Goal: Task Accomplishment & Management: Use online tool/utility

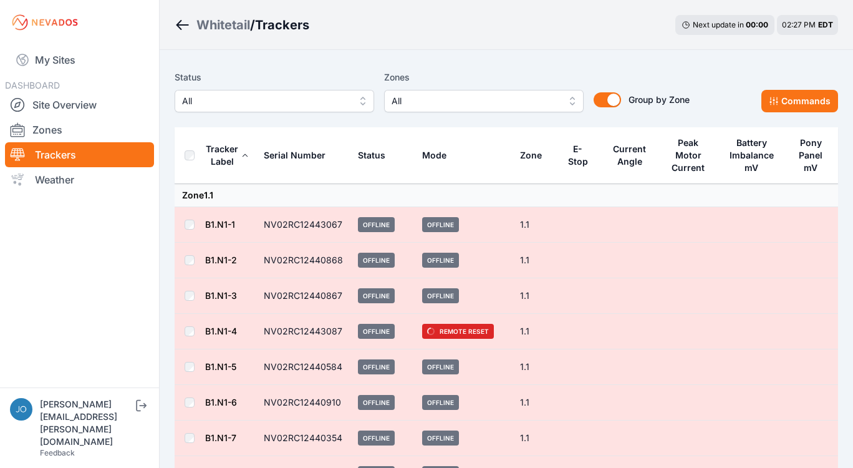
scroll to position [3754, 0]
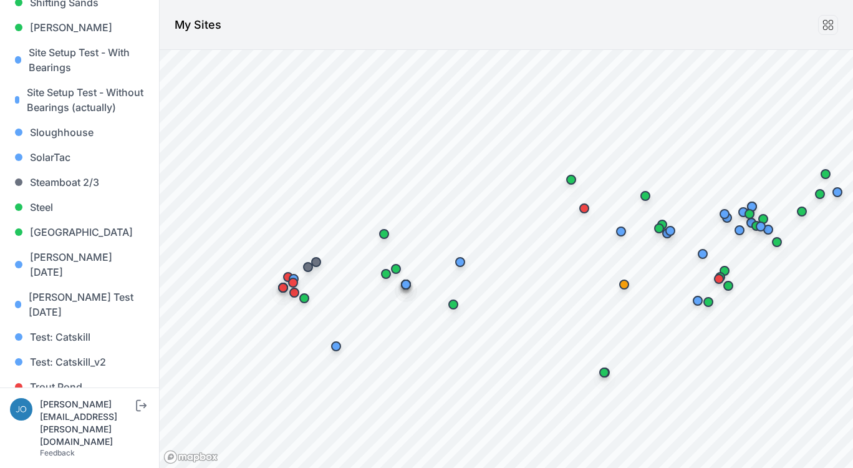
scroll to position [1292, 0]
click at [65, 425] on link "Whitetail" at bounding box center [79, 437] width 139 height 25
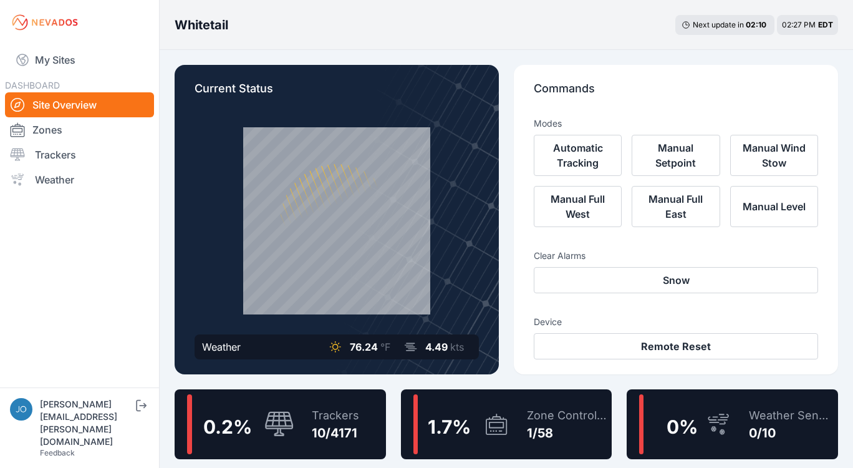
click at [359, 394] on div "0.2 % Trackers 10/4171" at bounding box center [280, 424] width 211 height 70
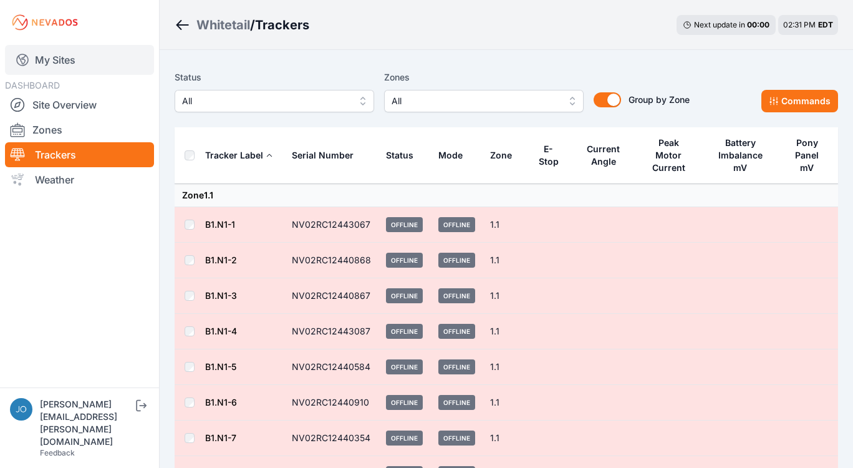
click at [60, 64] on link "My Sites" at bounding box center [79, 60] width 149 height 30
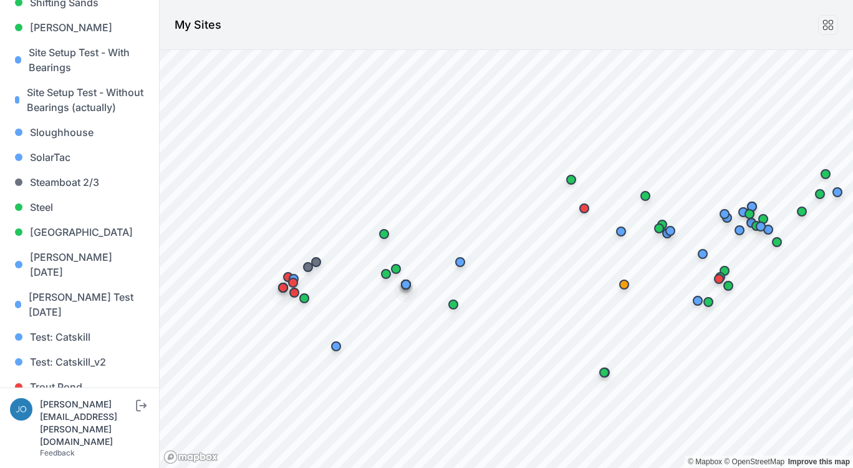
scroll to position [1292, 0]
click at [50, 425] on link "Whitetail" at bounding box center [79, 437] width 139 height 25
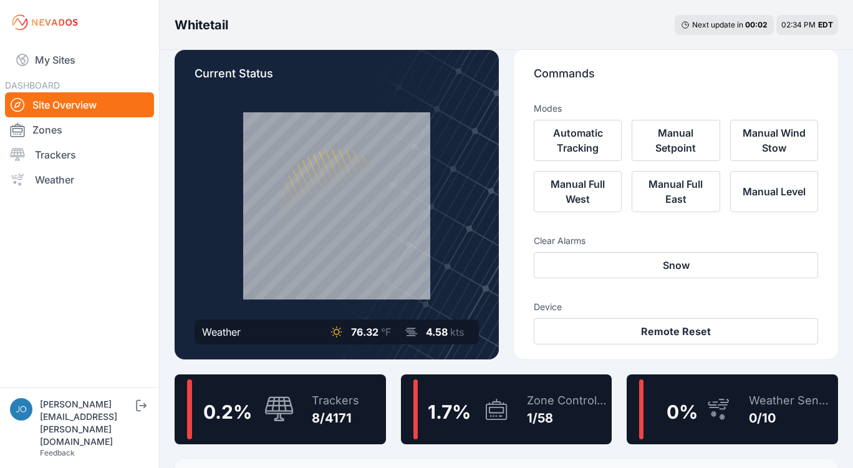
scroll to position [16, 0]
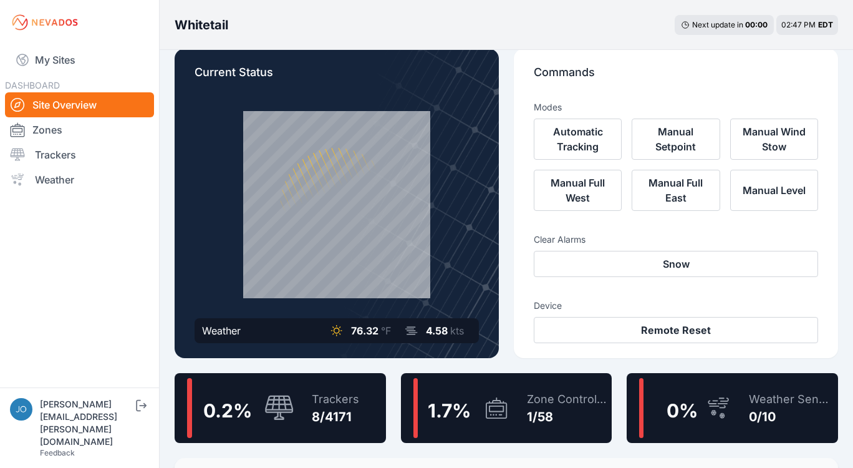
click at [360, 389] on div "0.2 % Trackers 8/4171" at bounding box center [280, 408] width 211 height 70
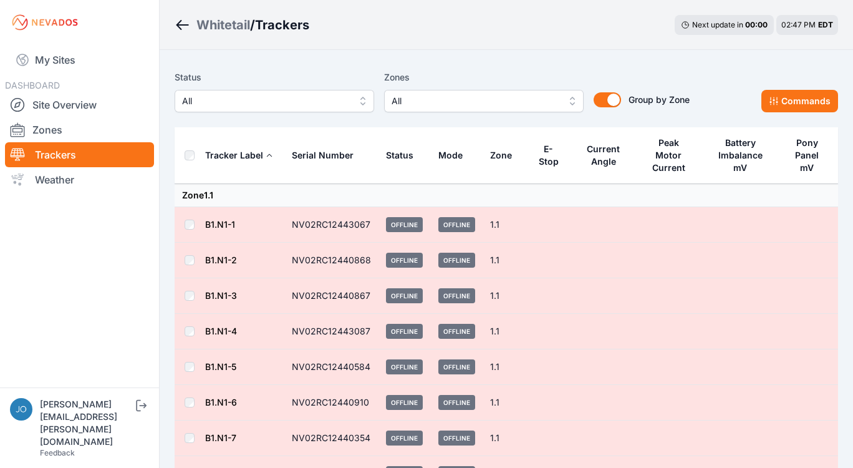
click at [305, 117] on div "Status All Zones All Group by Zone Group by Zone Commands" at bounding box center [507, 96] width 664 height 62
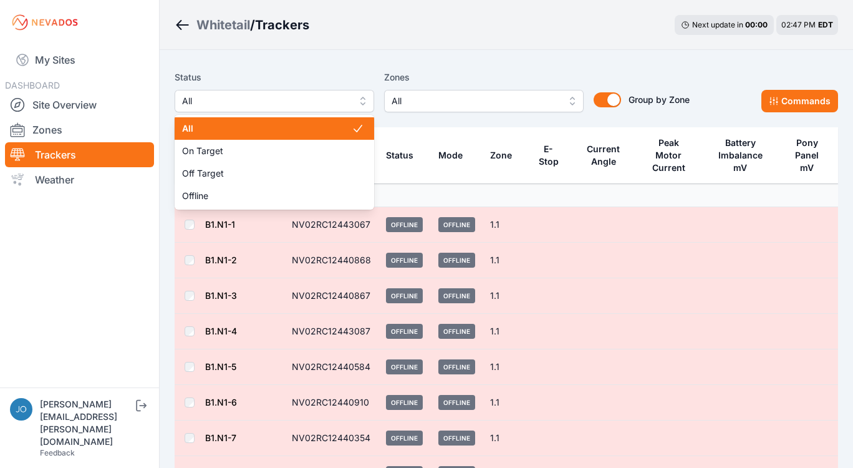
click at [306, 108] on span "All" at bounding box center [265, 101] width 167 height 15
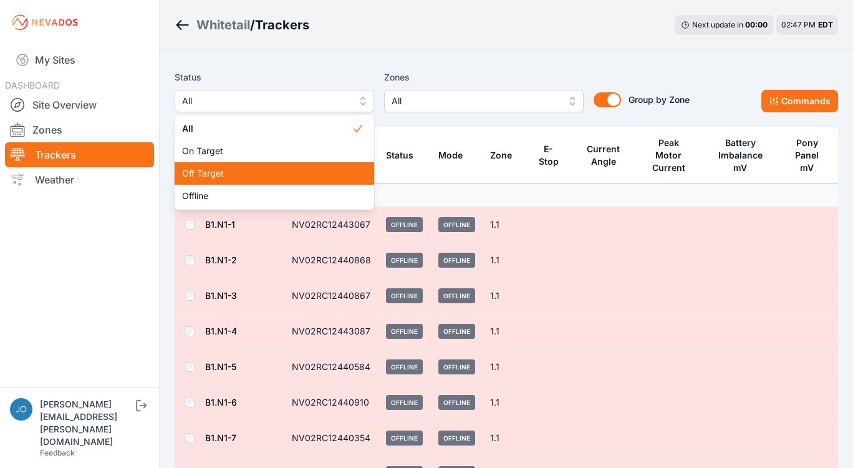
click at [306, 167] on div "Off Target" at bounding box center [275, 173] width 200 height 22
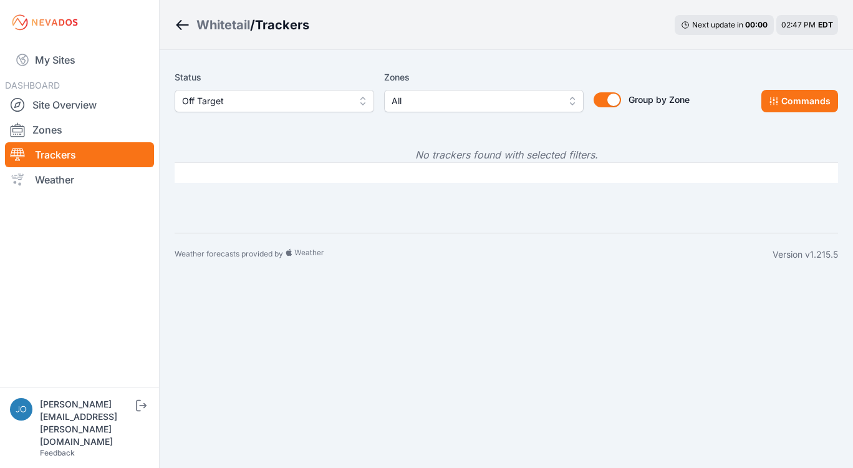
click at [244, 26] on div "Whitetail" at bounding box center [223, 24] width 54 height 17
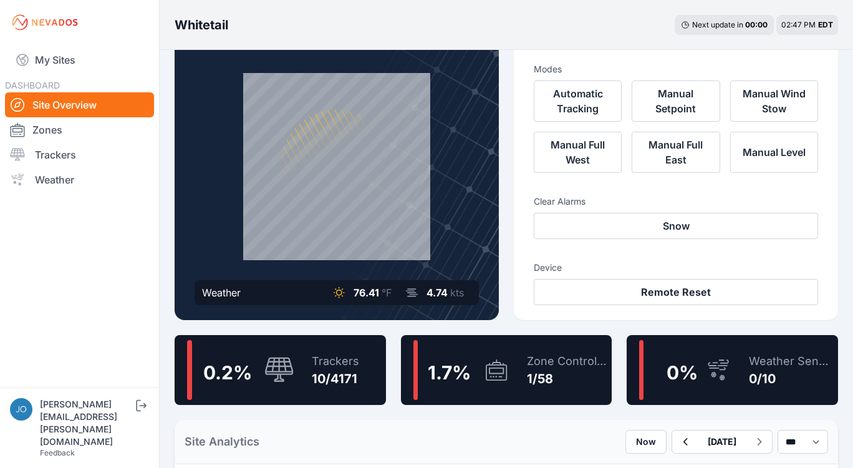
scroll to position [56, 0]
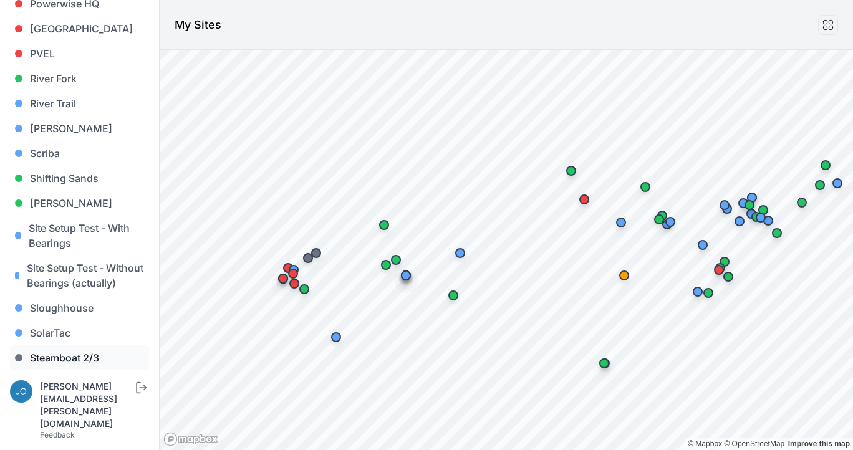
scroll to position [1105, 0]
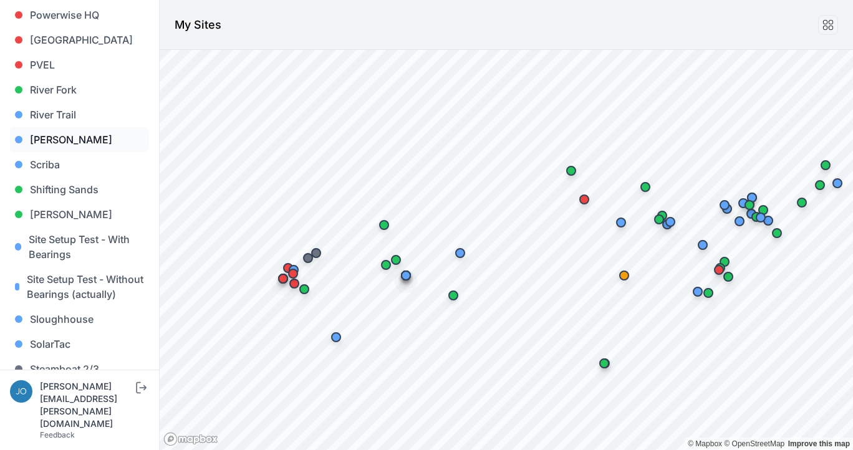
click at [43, 127] on link "[PERSON_NAME]" at bounding box center [79, 139] width 139 height 25
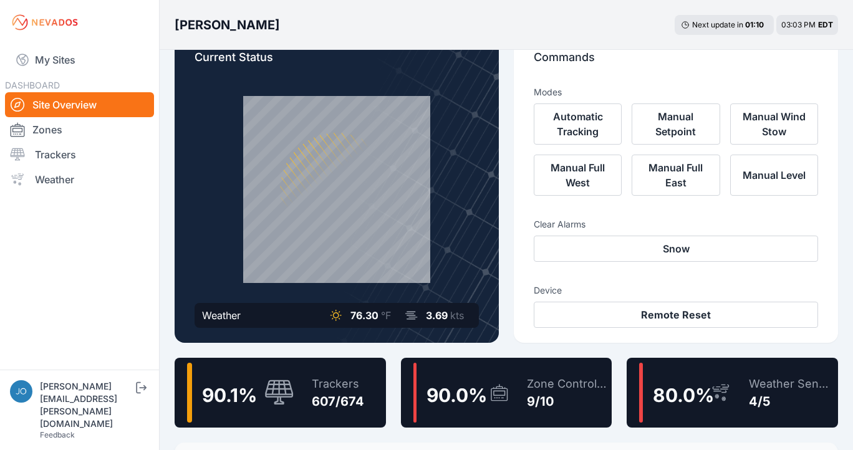
scroll to position [39, 0]
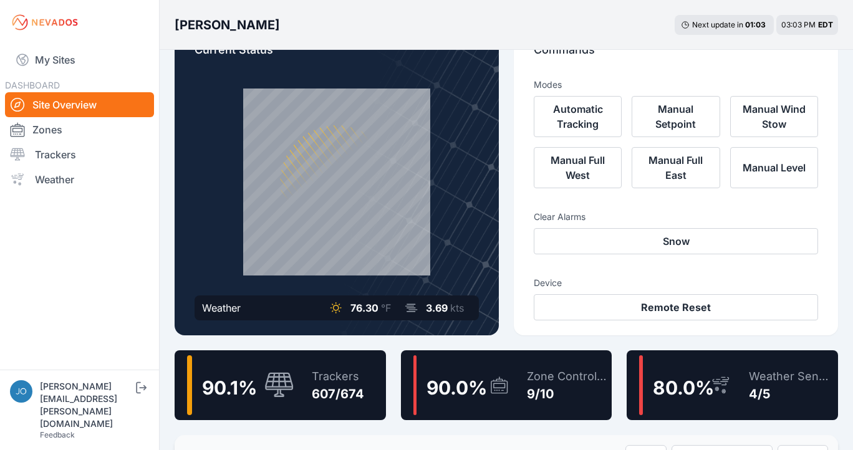
click at [329, 372] on div "Trackers" at bounding box center [338, 376] width 52 height 17
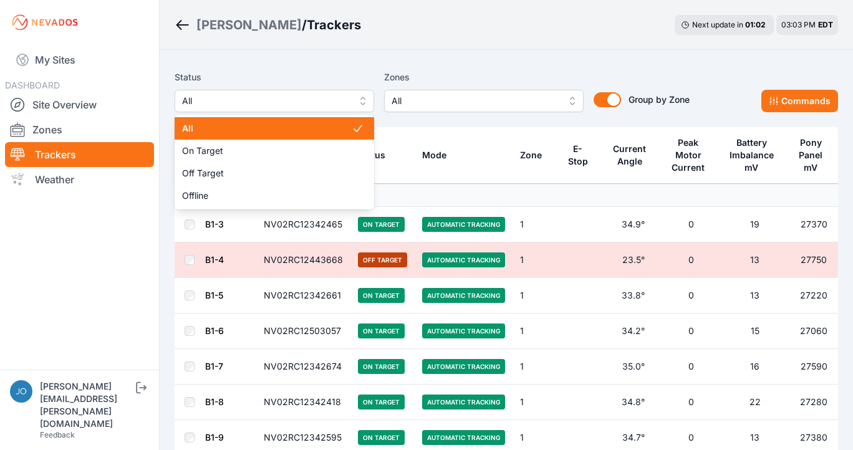
click at [216, 102] on span "All" at bounding box center [265, 101] width 167 height 15
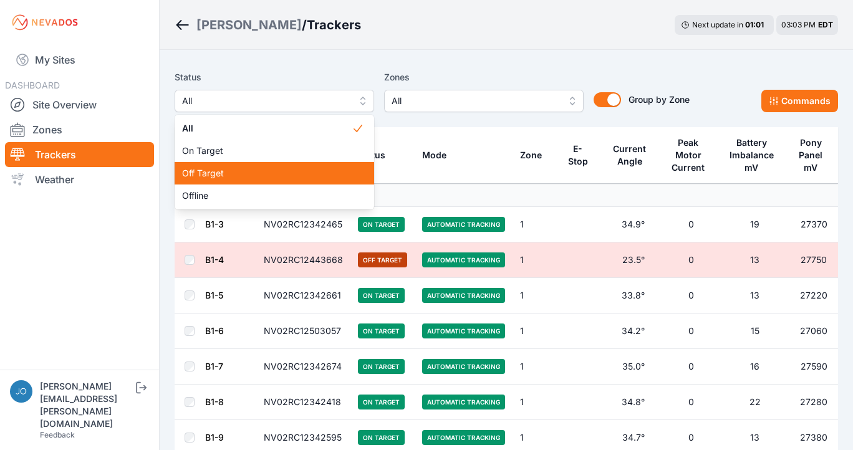
click at [213, 170] on span "Off Target" at bounding box center [267, 173] width 170 height 12
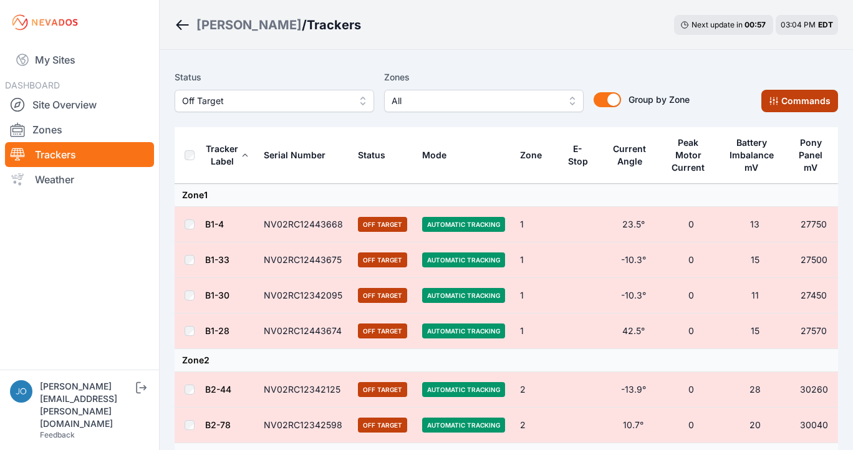
click at [773, 102] on icon at bounding box center [774, 101] width 10 height 10
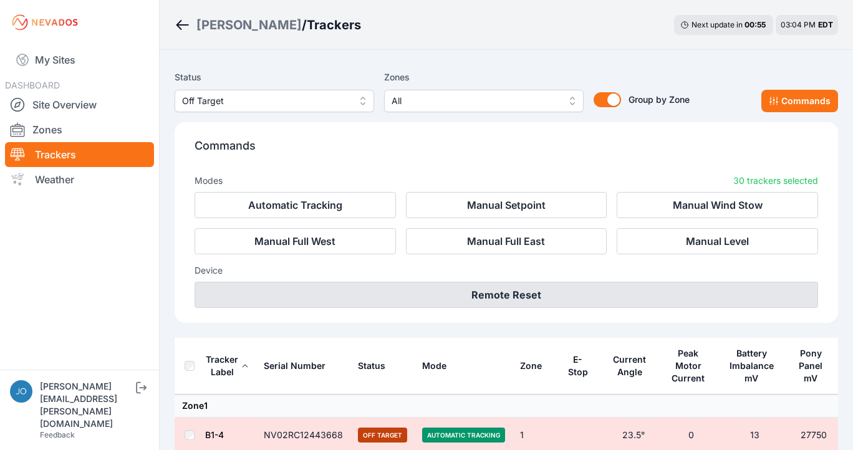
click at [662, 287] on button "Remote Reset" at bounding box center [507, 295] width 624 height 26
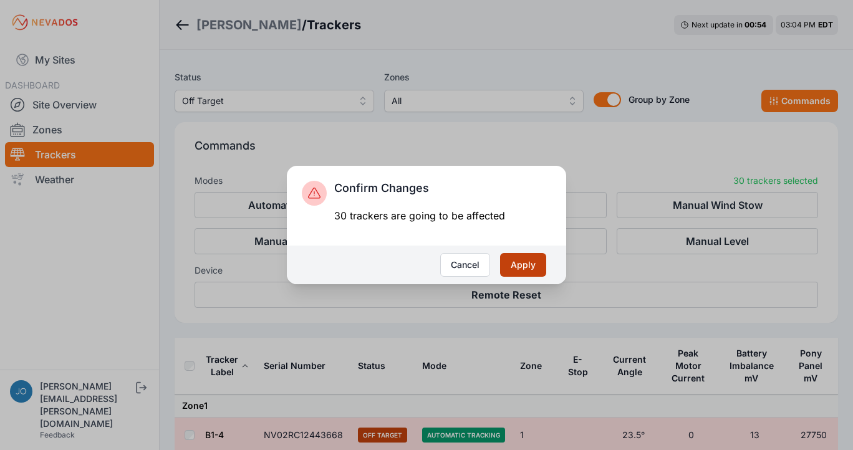
click at [534, 261] on button "Apply" at bounding box center [523, 265] width 46 height 24
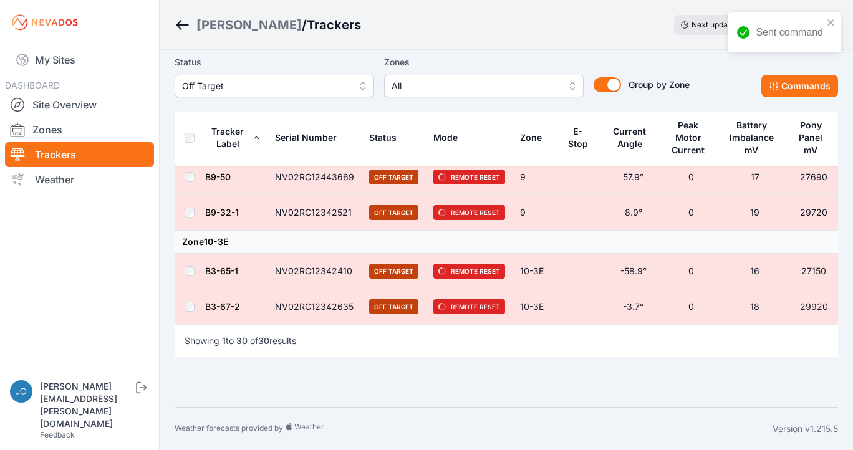
scroll to position [1133, 0]
click at [85, 64] on link "My Sites" at bounding box center [79, 60] width 149 height 30
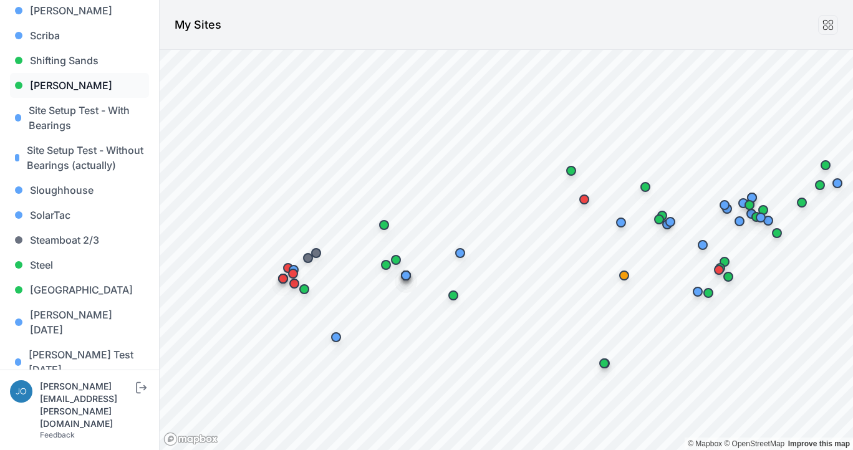
scroll to position [1240, 0]
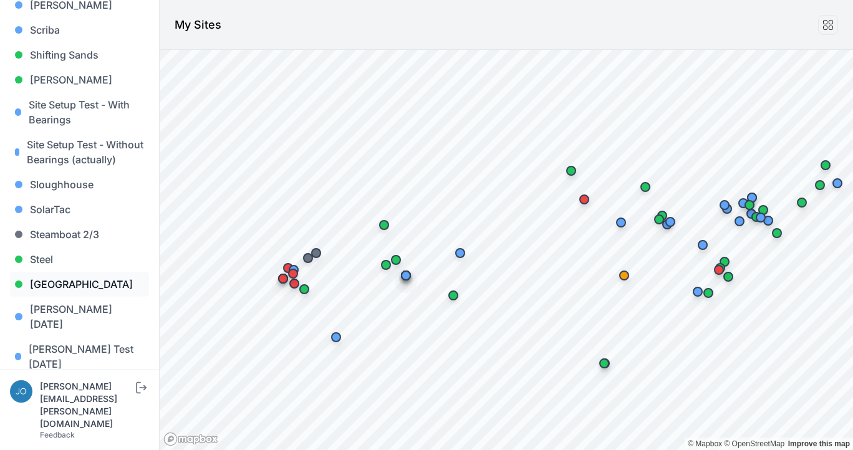
click at [89, 272] on link "[GEOGRAPHIC_DATA]" at bounding box center [79, 284] width 139 height 25
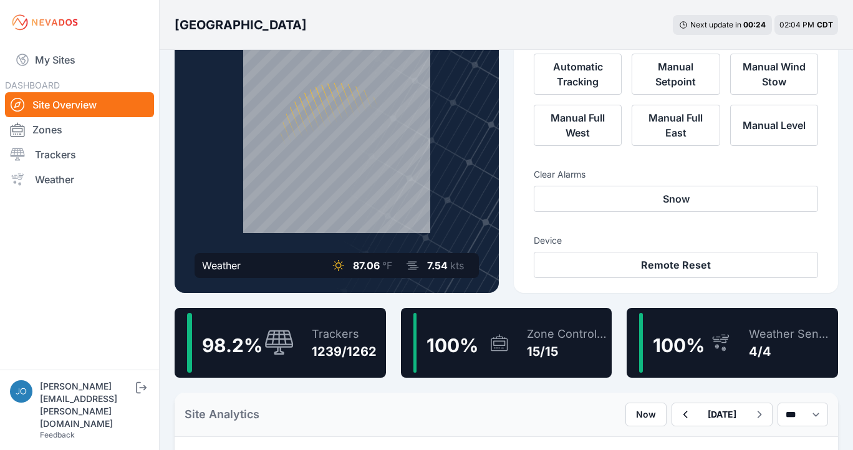
scroll to position [82, 0]
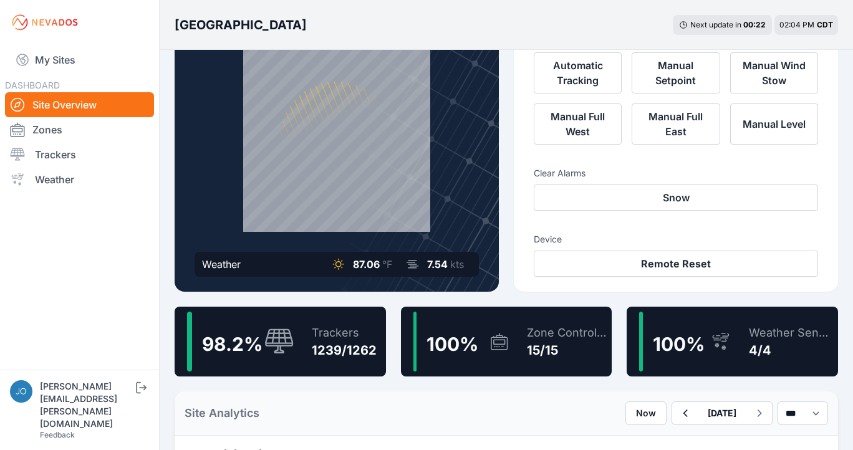
click at [306, 327] on div "Trackers 1239/1262" at bounding box center [337, 342] width 77 height 60
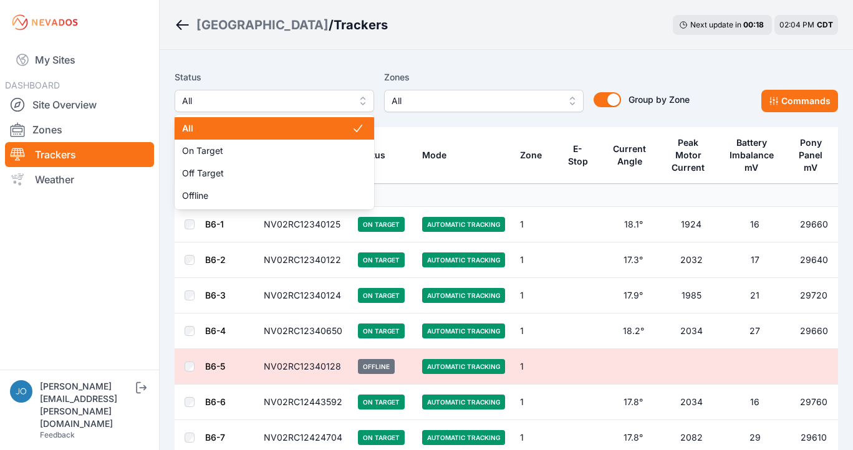
click at [261, 106] on span "All" at bounding box center [265, 101] width 167 height 15
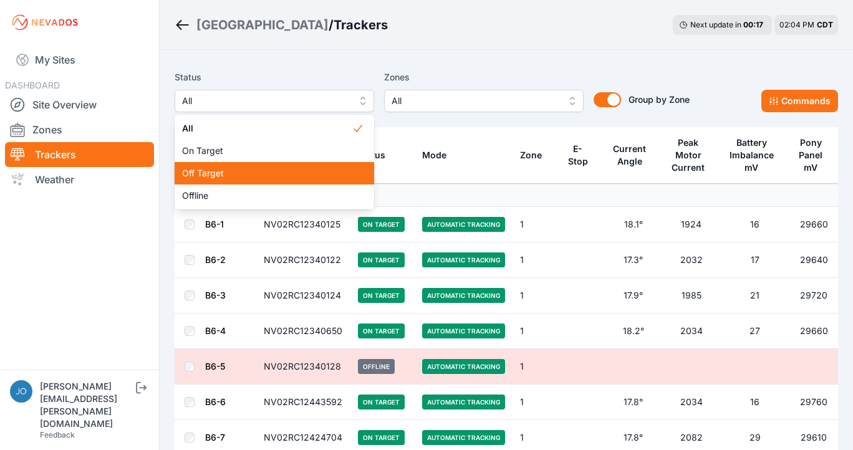
click at [269, 175] on span "Off Target" at bounding box center [267, 173] width 170 height 12
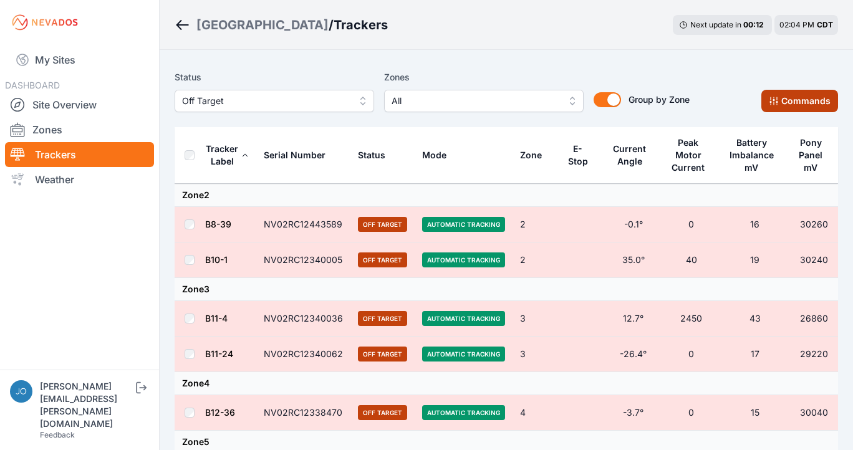
click at [823, 109] on button "Commands" at bounding box center [800, 101] width 77 height 22
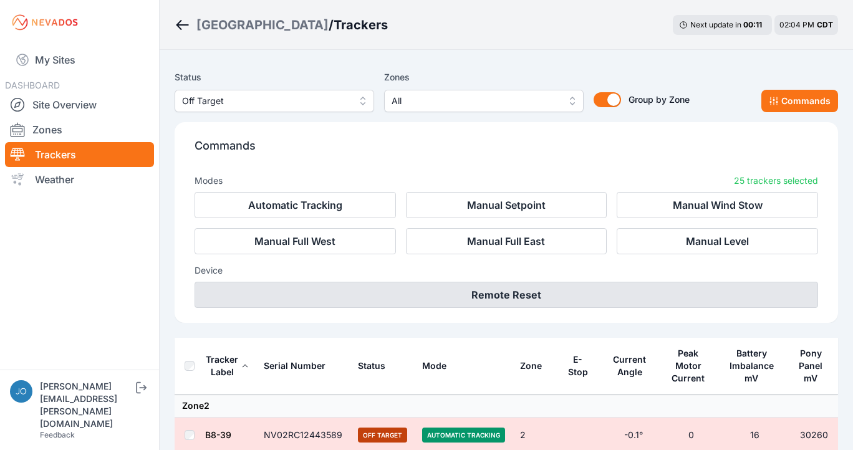
click at [572, 299] on button "Remote Reset" at bounding box center [507, 295] width 624 height 26
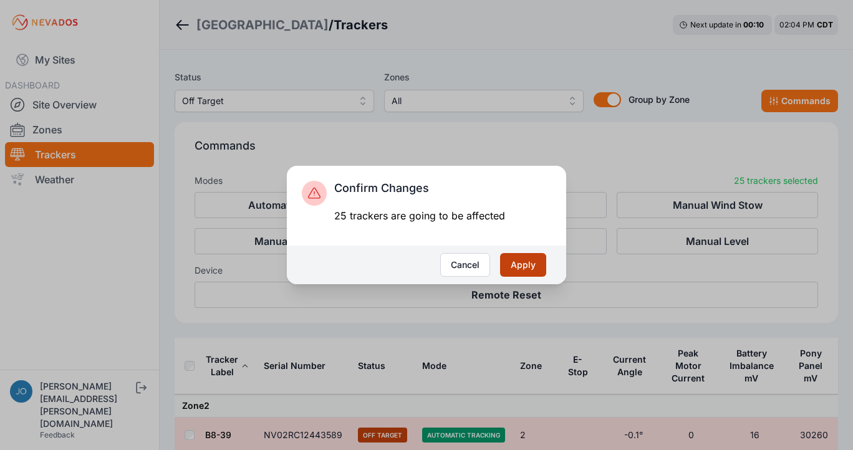
click at [543, 268] on button "Apply" at bounding box center [523, 265] width 46 height 24
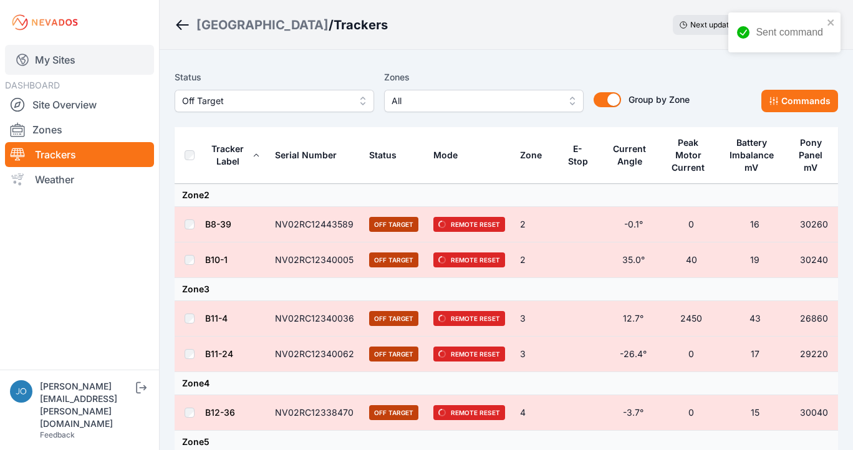
click at [33, 65] on link "My Sites" at bounding box center [79, 60] width 149 height 30
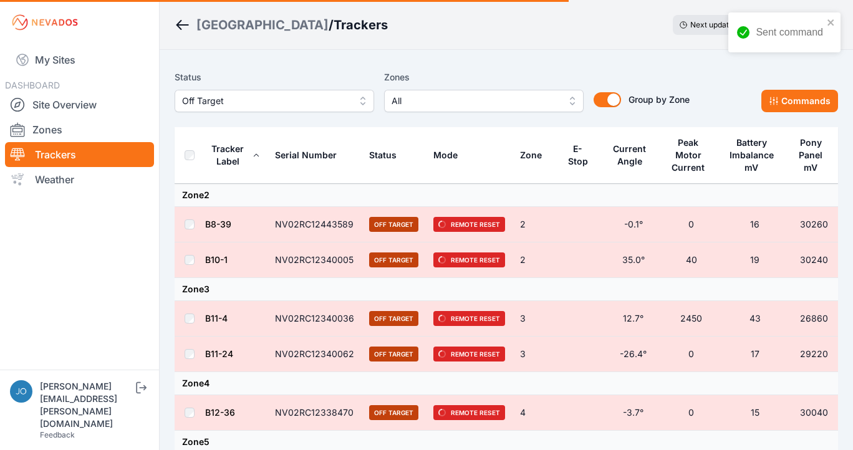
scroll to position [-1, 0]
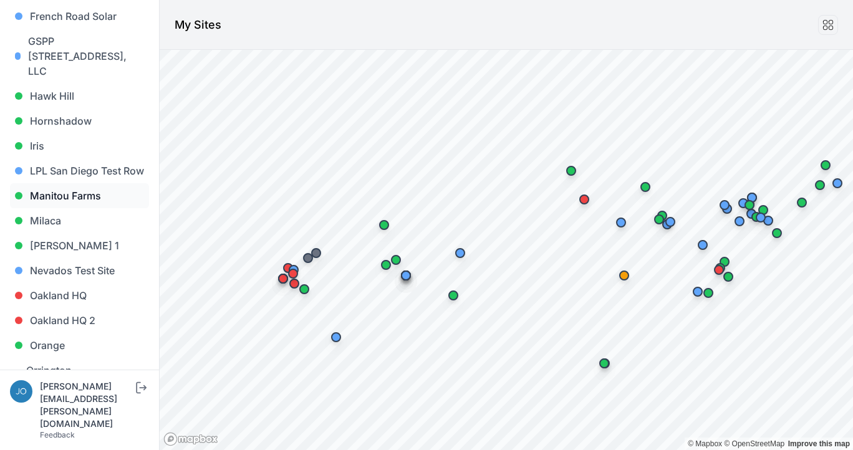
scroll to position [658, 0]
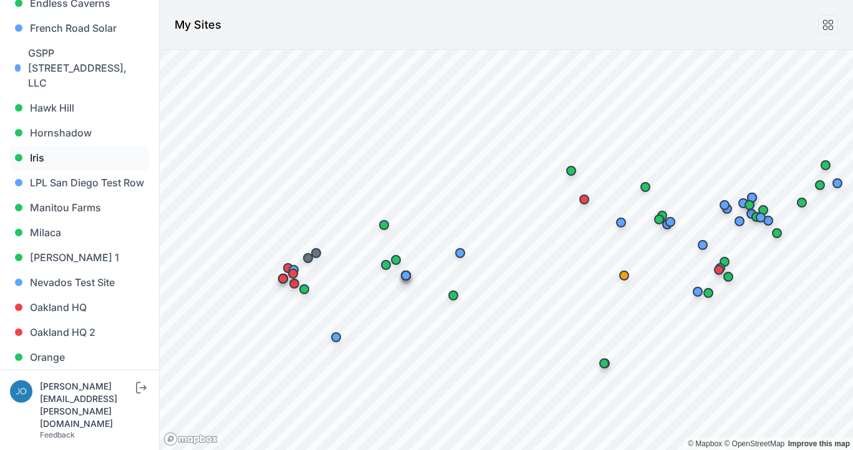
click at [43, 145] on link "Iris" at bounding box center [79, 157] width 139 height 25
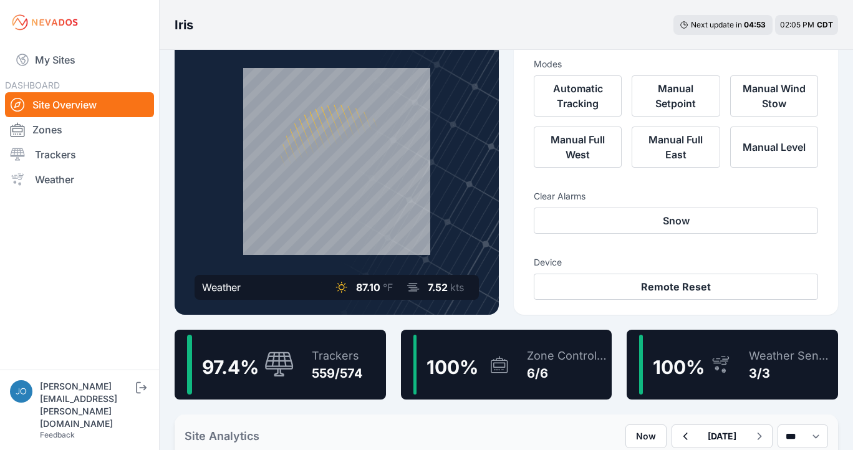
scroll to position [60, 0]
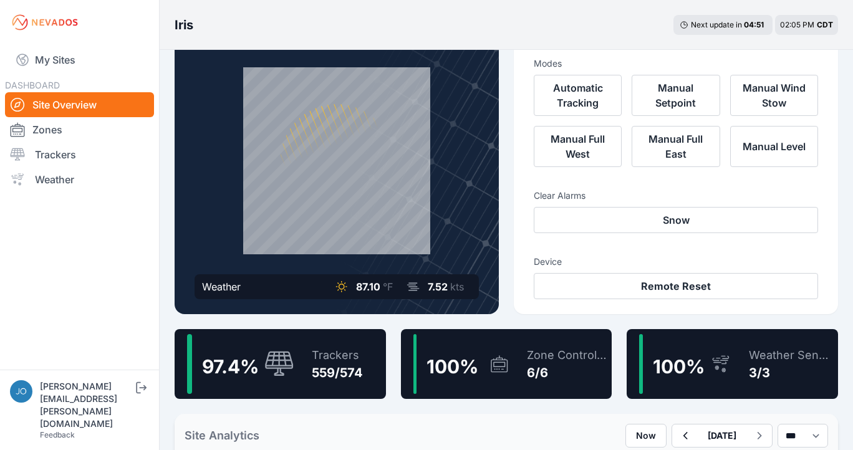
click at [279, 346] on div "97.4 %" at bounding box center [240, 364] width 107 height 60
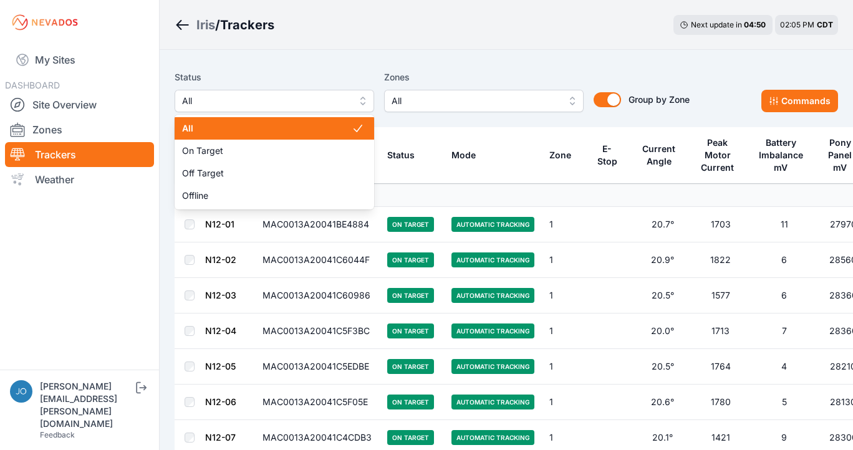
click at [295, 108] on span "All" at bounding box center [265, 101] width 167 height 15
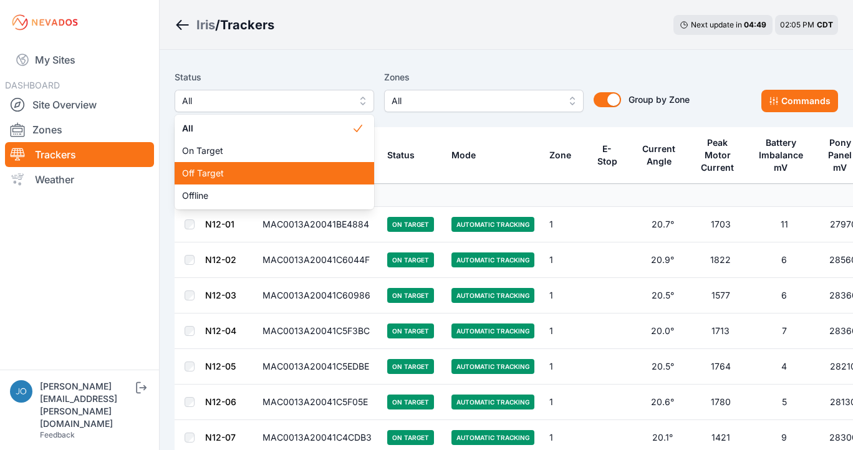
click at [297, 178] on span "Off Target" at bounding box center [267, 173] width 170 height 12
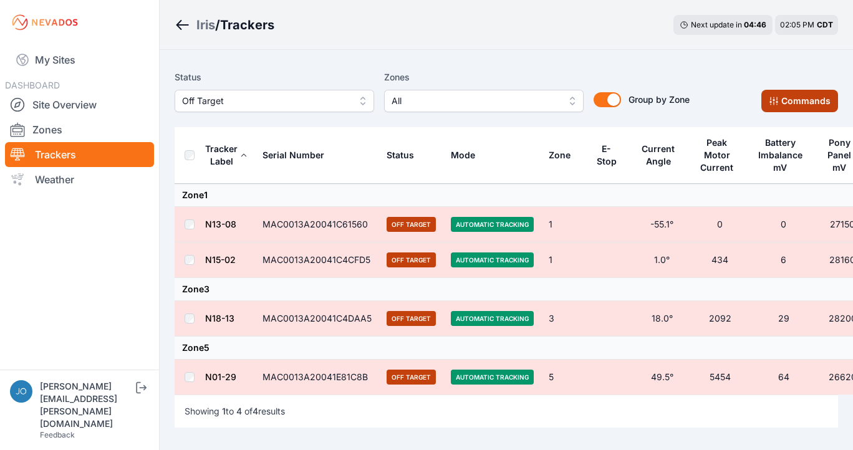
click at [778, 110] on button "Commands" at bounding box center [800, 101] width 77 height 22
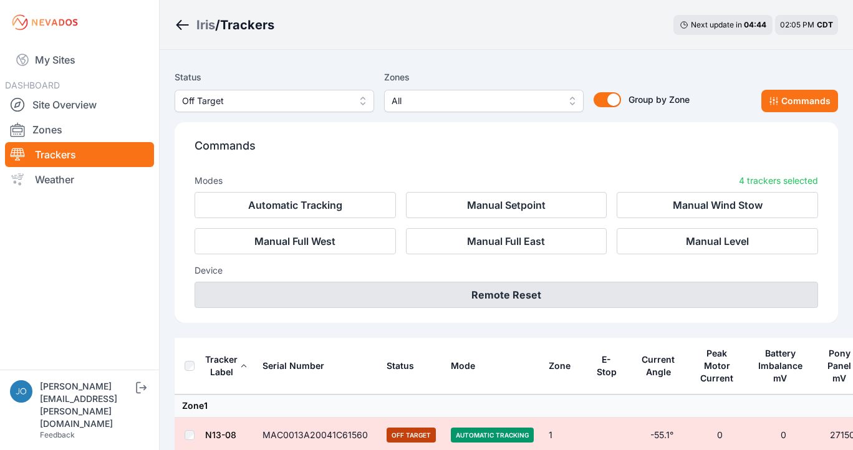
click at [745, 299] on button "Remote Reset" at bounding box center [507, 295] width 624 height 26
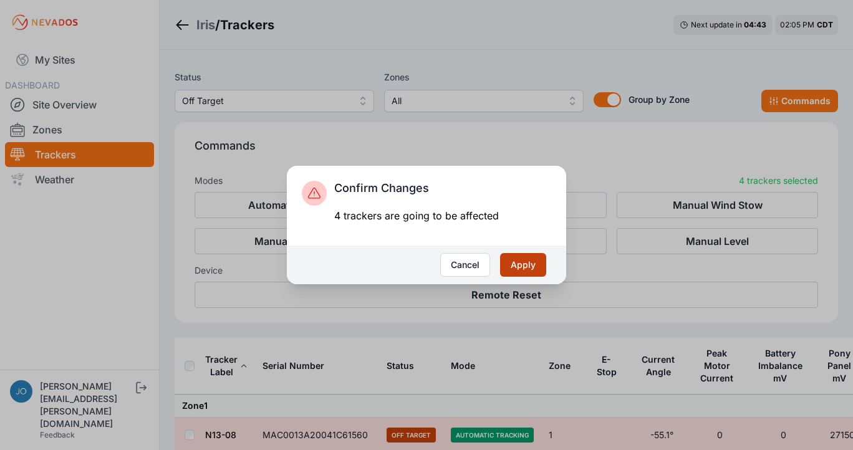
click at [536, 267] on button "Apply" at bounding box center [523, 265] width 46 height 24
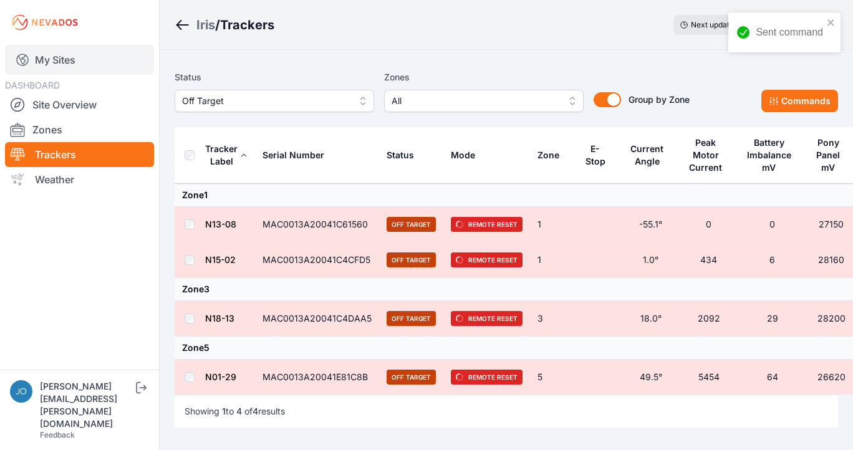
click at [69, 60] on link "My Sites" at bounding box center [79, 60] width 149 height 30
click at [59, 62] on link "My Sites" at bounding box center [79, 60] width 149 height 30
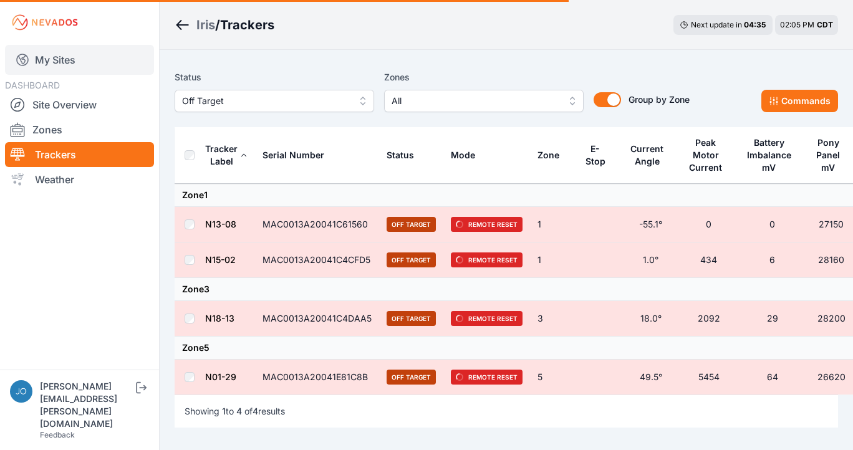
click at [69, 52] on link "My Sites" at bounding box center [79, 60] width 149 height 30
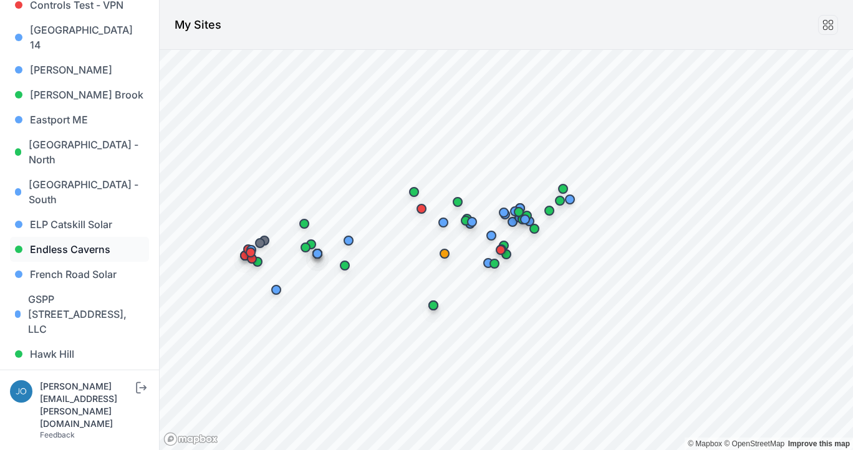
scroll to position [424, 0]
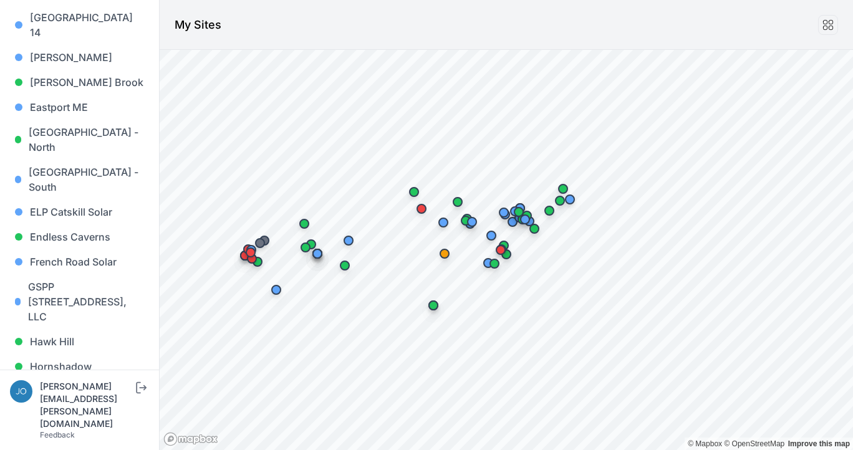
click at [59, 379] on link "Iris" at bounding box center [79, 391] width 139 height 25
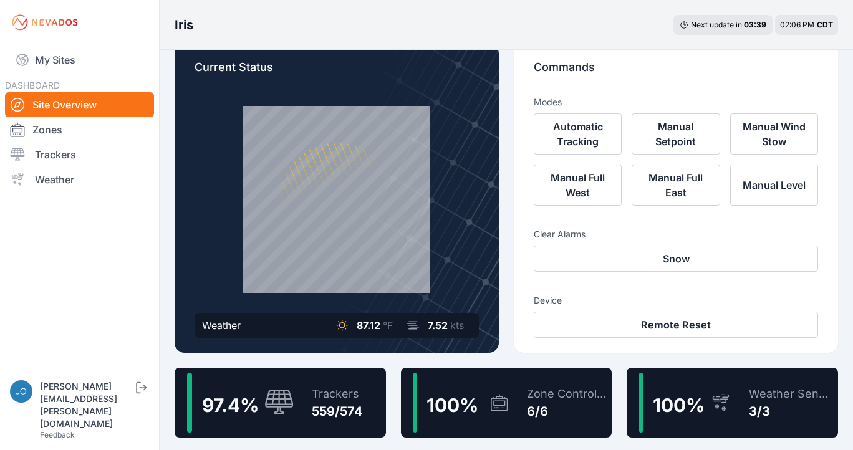
scroll to position [21, 0]
click at [343, 424] on div "Trackers 559/574" at bounding box center [331, 403] width 64 height 60
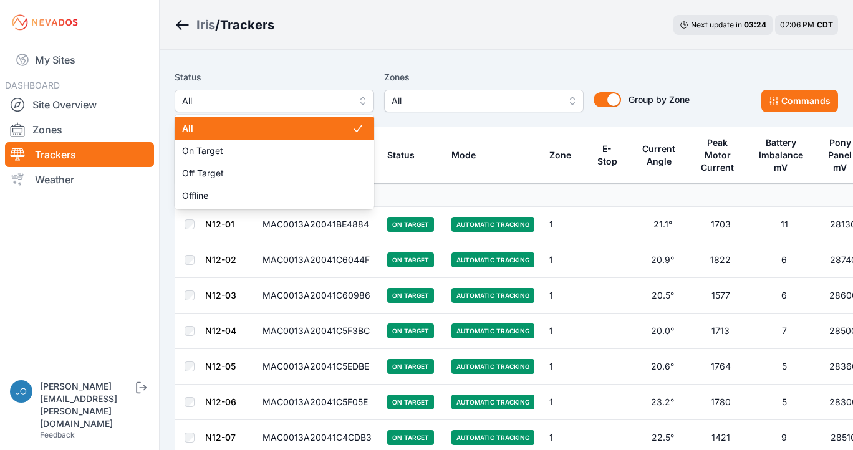
click at [316, 109] on button "All" at bounding box center [275, 101] width 200 height 22
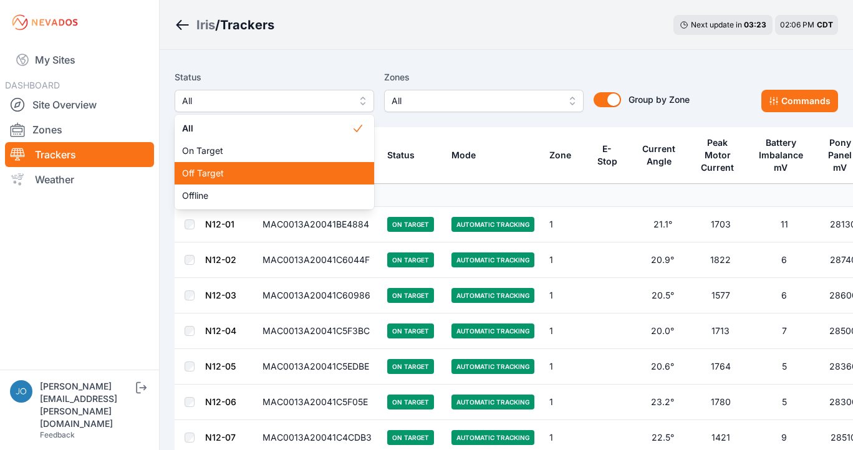
click at [313, 172] on span "Off Target" at bounding box center [267, 173] width 170 height 12
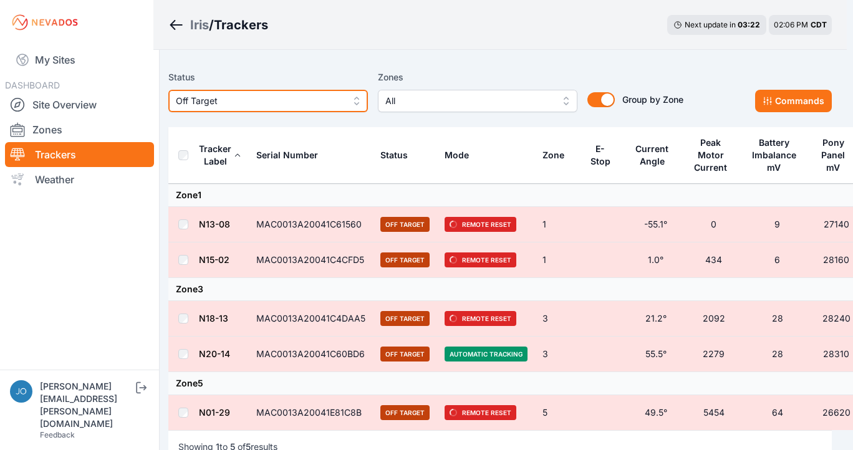
scroll to position [0, 6]
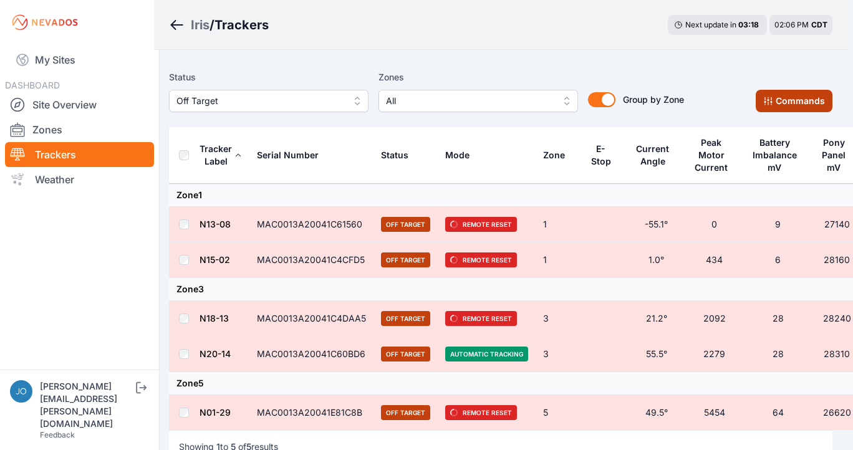
click at [822, 110] on button "Commands" at bounding box center [794, 101] width 77 height 22
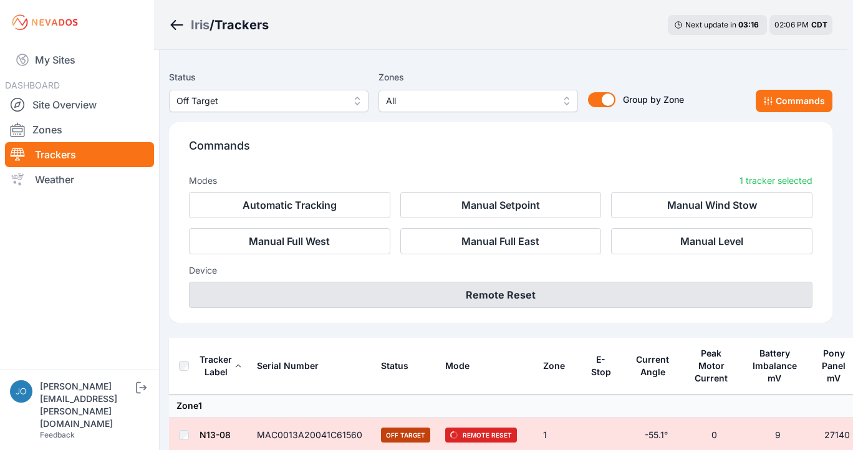
click at [614, 292] on button "Remote Reset" at bounding box center [501, 295] width 624 height 26
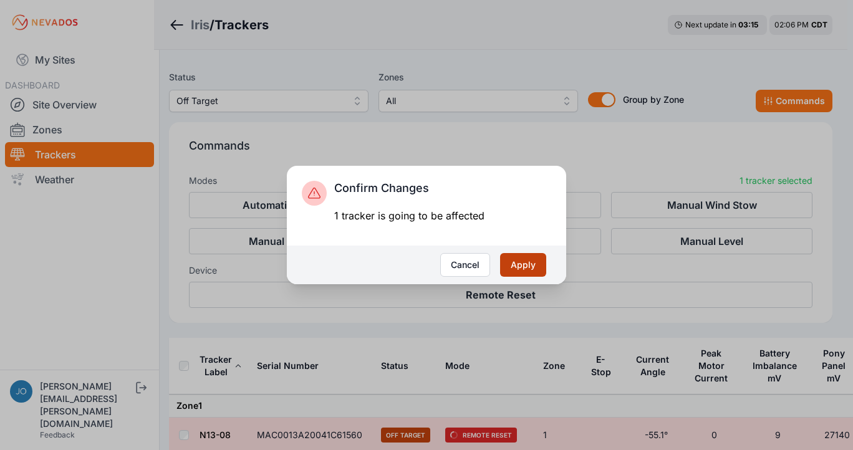
click at [525, 263] on button "Apply" at bounding box center [523, 265] width 46 height 24
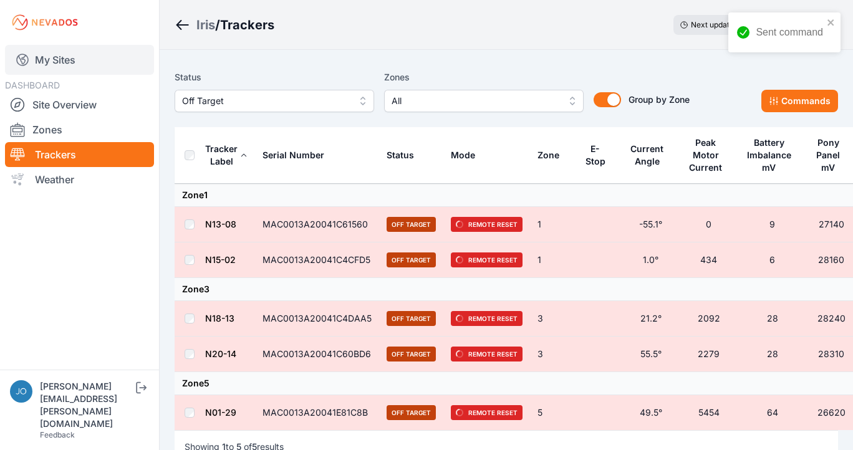
click at [65, 59] on link "My Sites" at bounding box center [79, 60] width 149 height 30
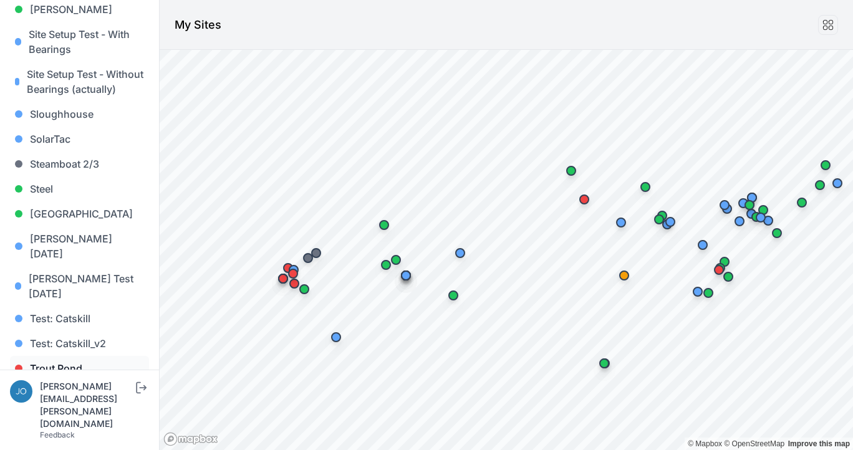
scroll to position [1309, 0]
click at [60, 407] on link "Whitetail" at bounding box center [79, 419] width 139 height 25
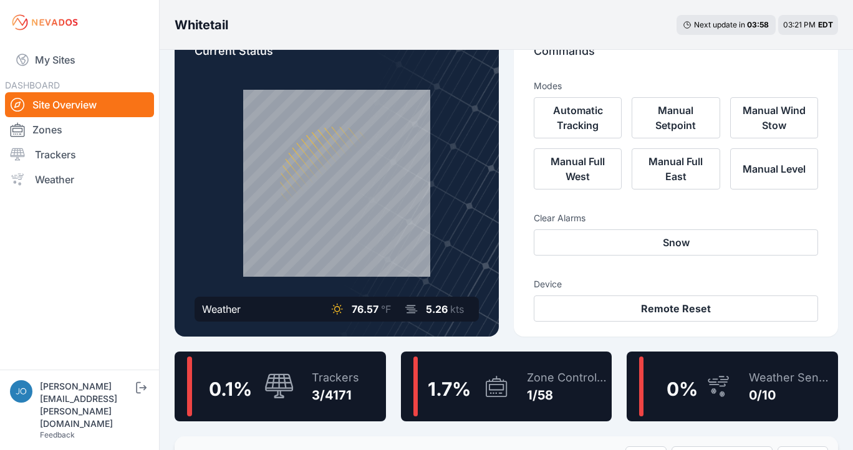
scroll to position [39, 0]
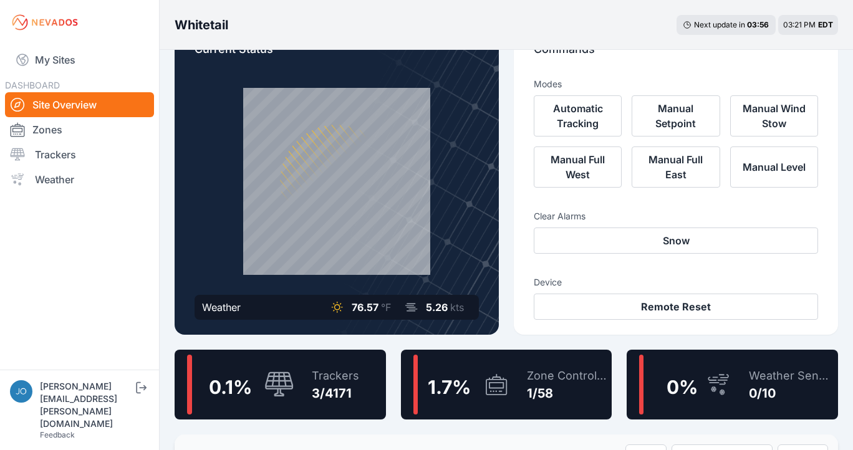
click at [324, 360] on div "Trackers 3/4171" at bounding box center [329, 385] width 60 height 60
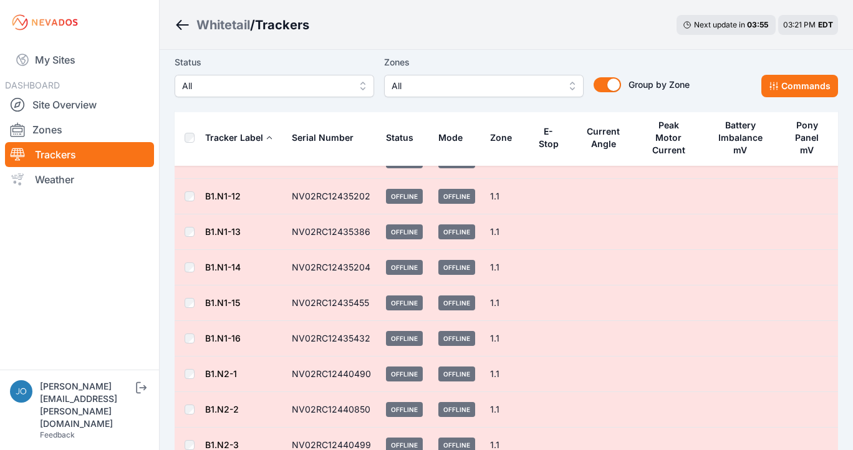
scroll to position [432, 0]
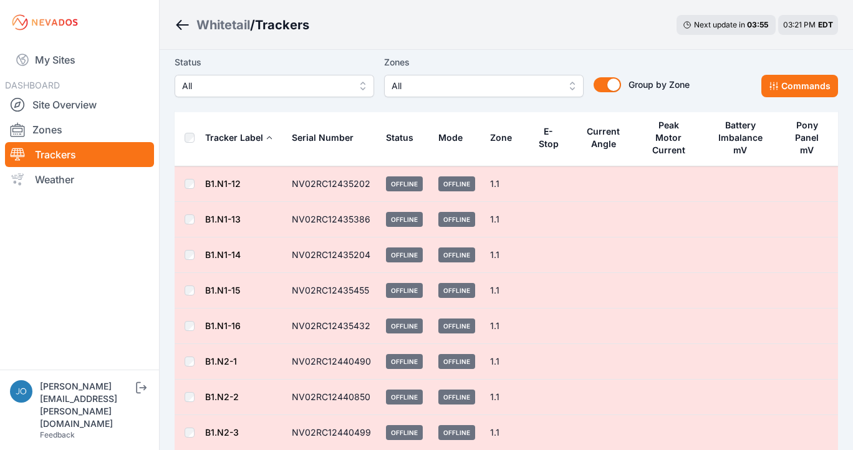
click at [336, 91] on span "All" at bounding box center [265, 86] width 167 height 15
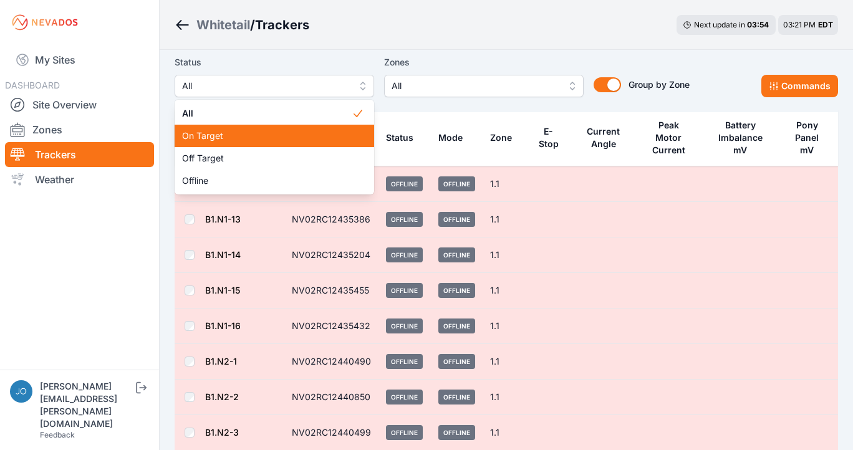
click at [312, 126] on div "On Target" at bounding box center [275, 136] width 200 height 22
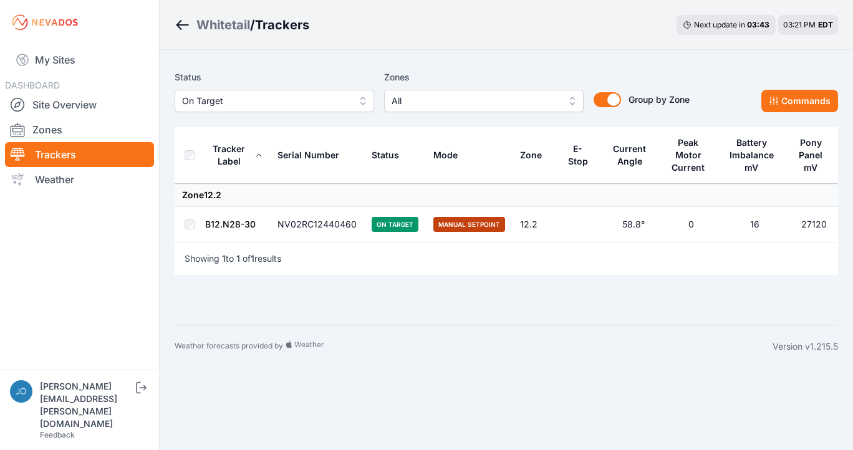
click at [228, 226] on link "B12.N28-30" at bounding box center [230, 224] width 51 height 11
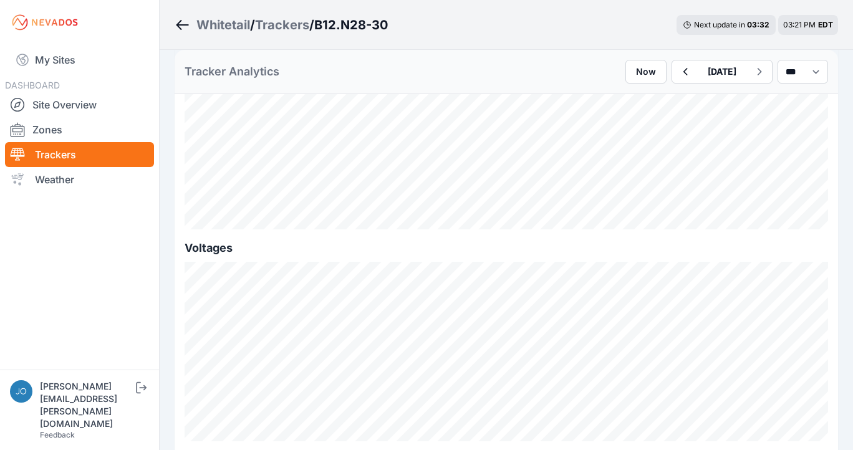
scroll to position [1279, 0]
click at [71, 266] on nav "My Sites DASHBOARD Site Overview Zones Trackers Weather" at bounding box center [79, 202] width 159 height 315
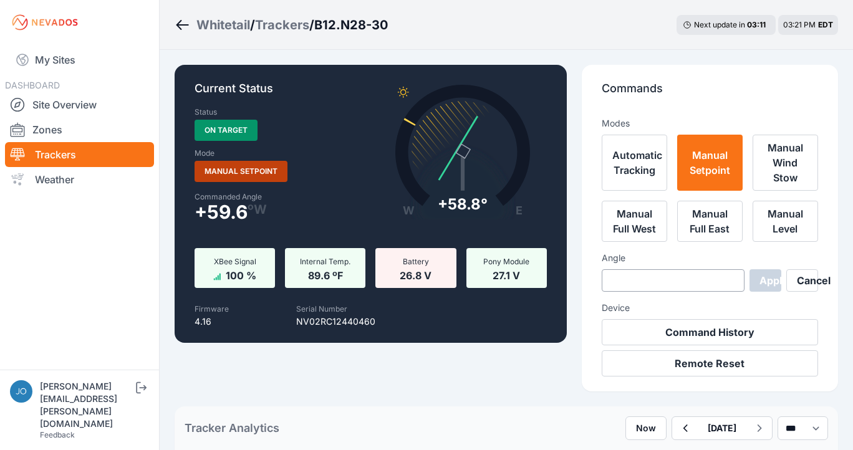
scroll to position [0, 0]
click at [95, 65] on link "My Sites" at bounding box center [79, 60] width 149 height 30
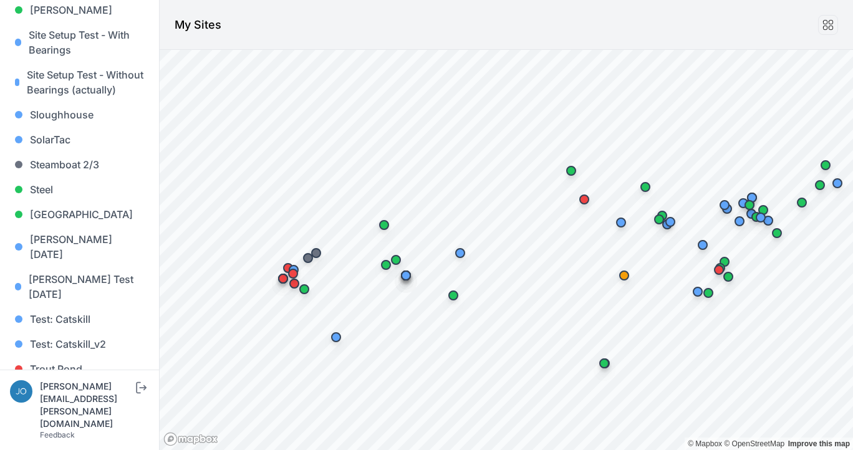
scroll to position [1309, 0]
click at [48, 407] on link "Whitetail" at bounding box center [79, 419] width 139 height 25
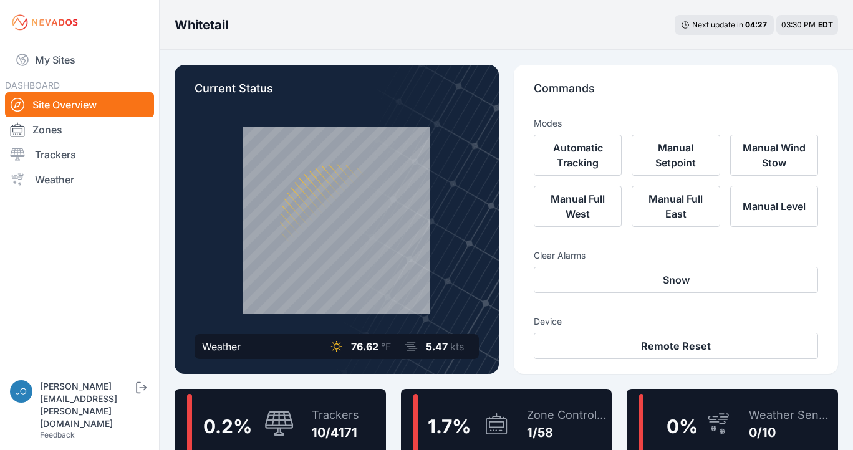
click at [509, 404] on div "1.7 %" at bounding box center [461, 424] width 96 height 60
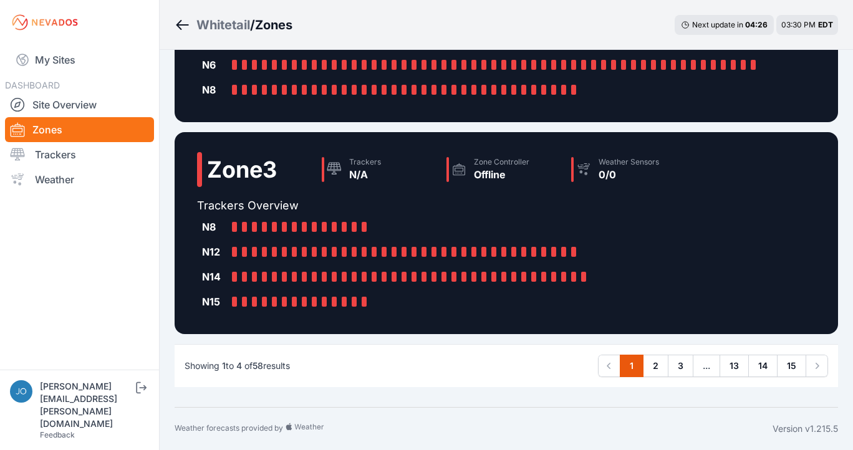
scroll to position [494, 0]
click at [656, 368] on link "2" at bounding box center [656, 366] width 26 height 22
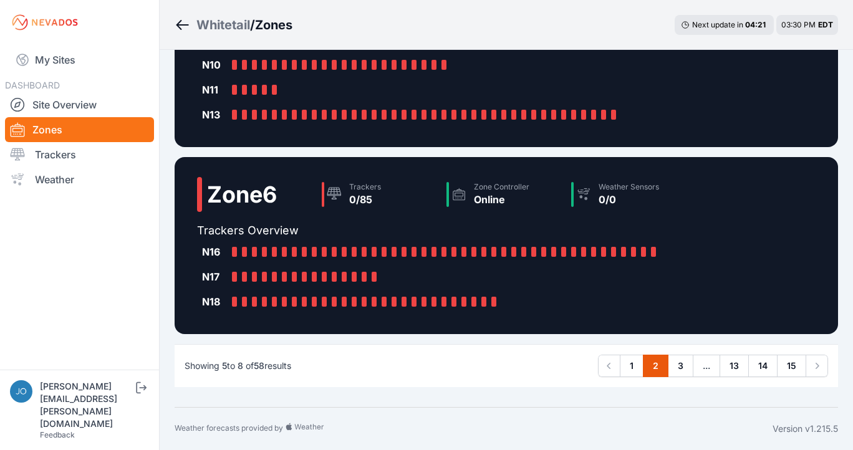
scroll to position [469, 0]
click at [685, 367] on link "3" at bounding box center [681, 366] width 26 height 22
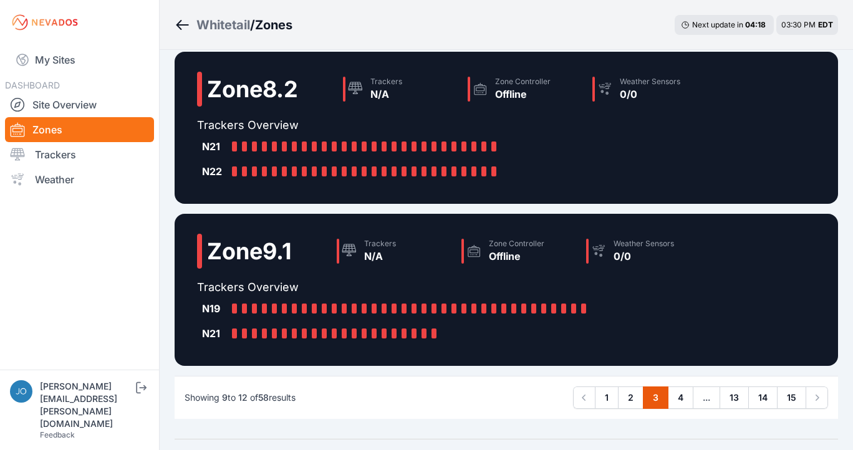
scroll to position [360, 0]
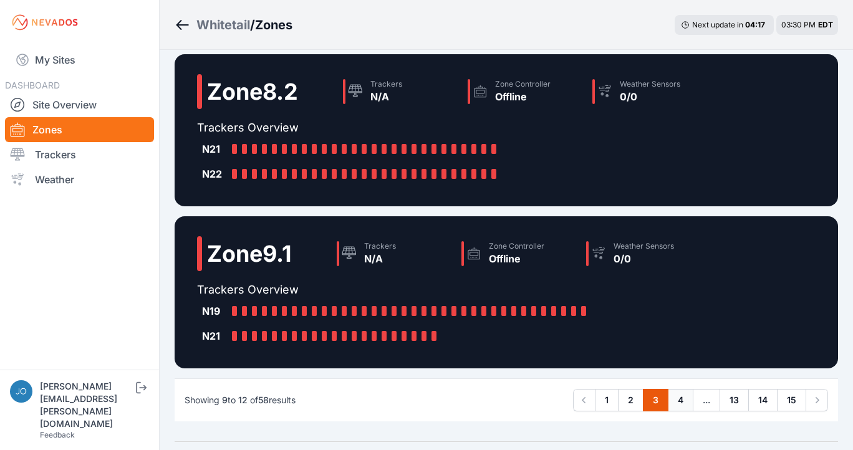
click at [680, 399] on link "4" at bounding box center [681, 400] width 26 height 22
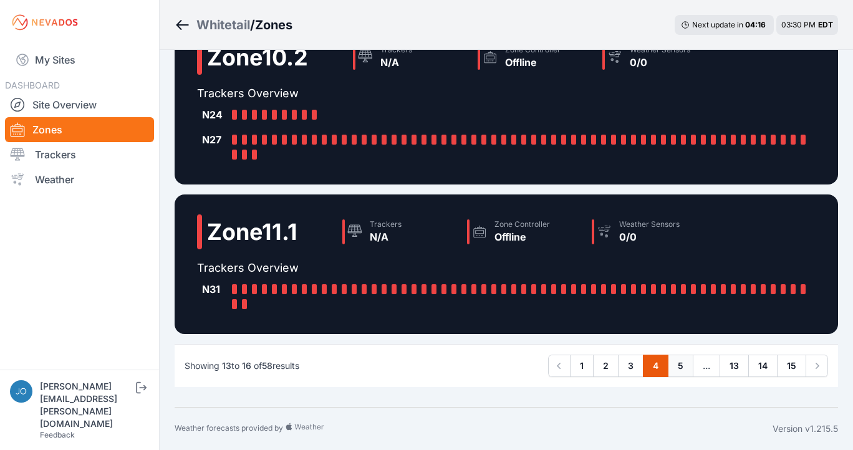
scroll to position [369, 0]
click at [686, 362] on link "5" at bounding box center [681, 366] width 26 height 22
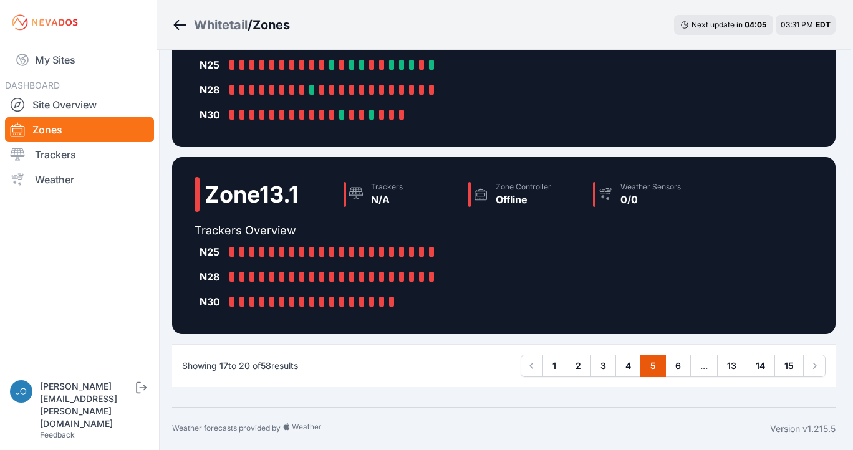
scroll to position [419, 2]
click at [676, 370] on link "6" at bounding box center [678, 366] width 26 height 22
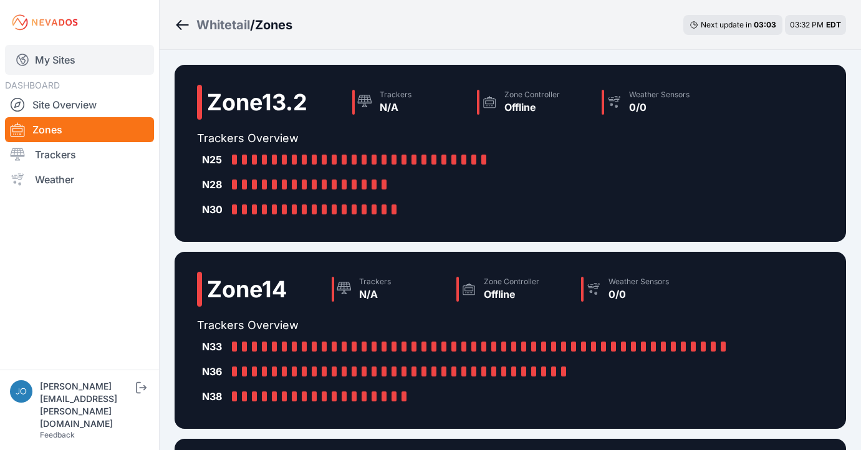
click at [74, 54] on link "My Sites" at bounding box center [79, 60] width 149 height 30
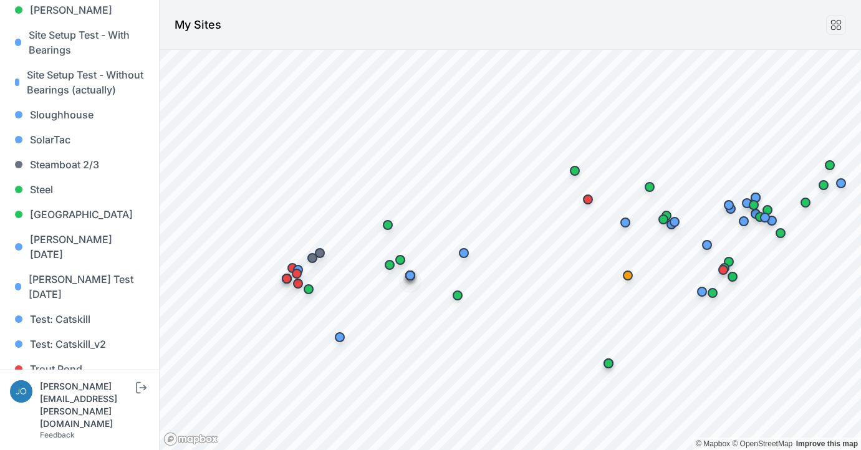
scroll to position [1309, 0]
click at [37, 407] on link "Whitetail" at bounding box center [79, 419] width 139 height 25
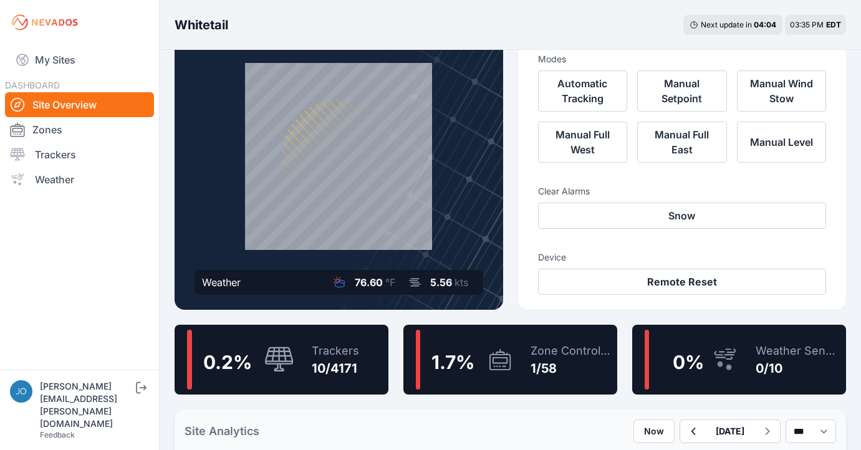
scroll to position [64, 0]
click at [302, 373] on div "Trackers 10/4171" at bounding box center [329, 360] width 60 height 60
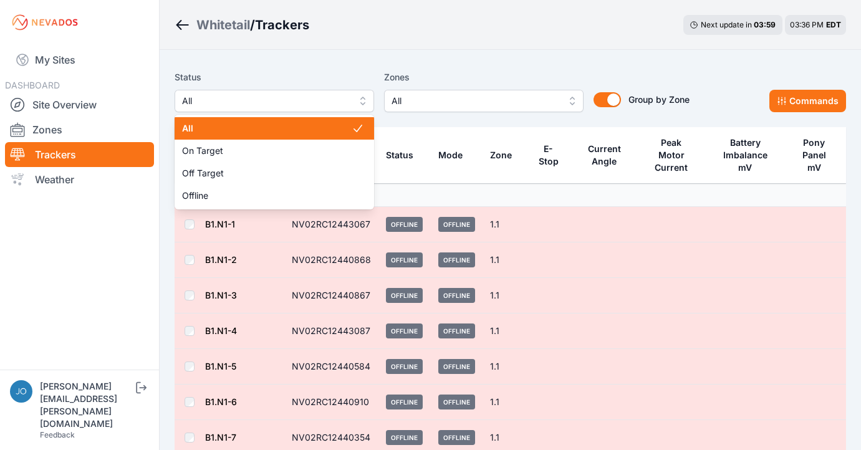
click at [323, 100] on span "All" at bounding box center [265, 101] width 167 height 15
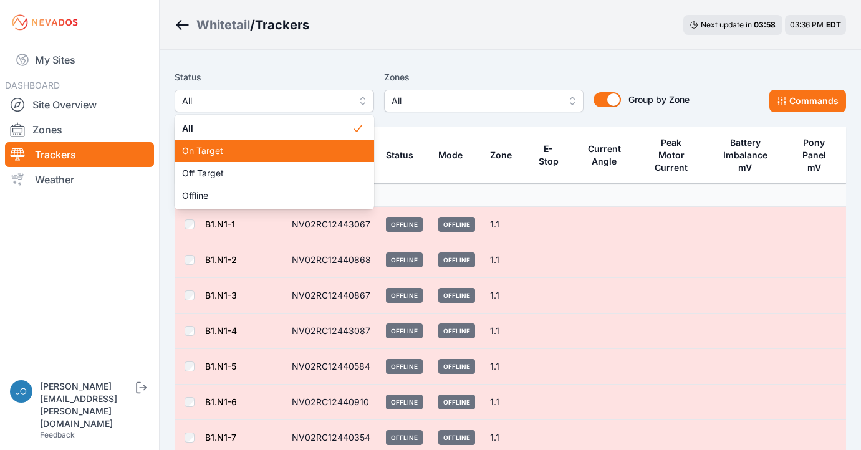
click at [308, 146] on span "On Target" at bounding box center [267, 151] width 170 height 12
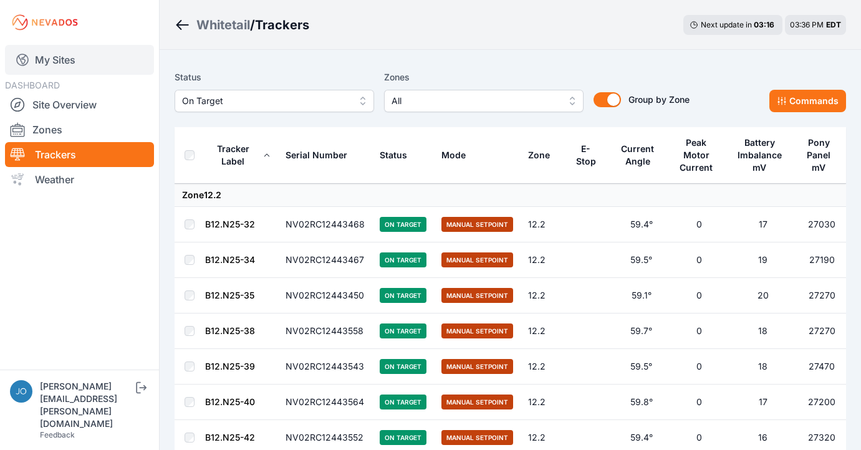
click at [53, 64] on link "My Sites" at bounding box center [79, 60] width 149 height 30
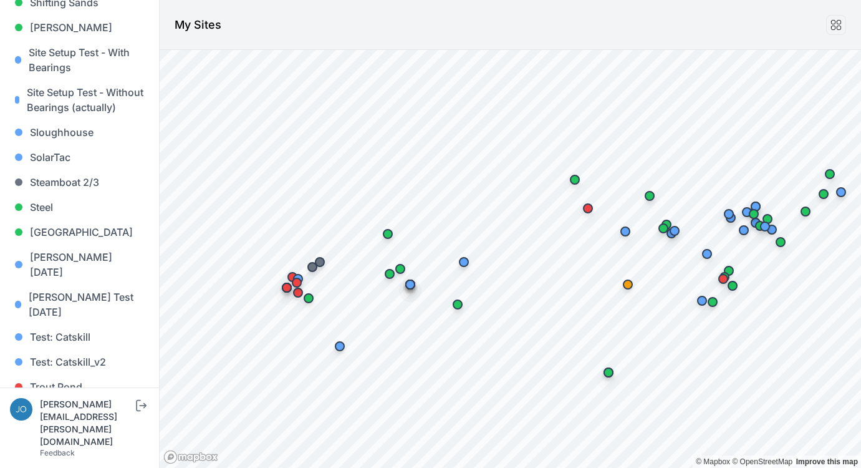
scroll to position [1292, 0]
click at [53, 425] on link "Whitetail" at bounding box center [79, 437] width 139 height 25
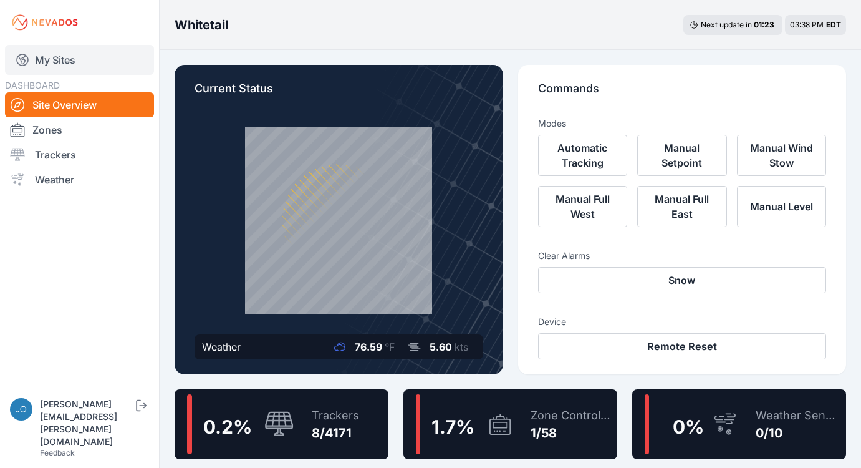
click at [58, 67] on link "My Sites" at bounding box center [79, 60] width 149 height 30
click at [56, 60] on link "My Sites" at bounding box center [79, 60] width 149 height 30
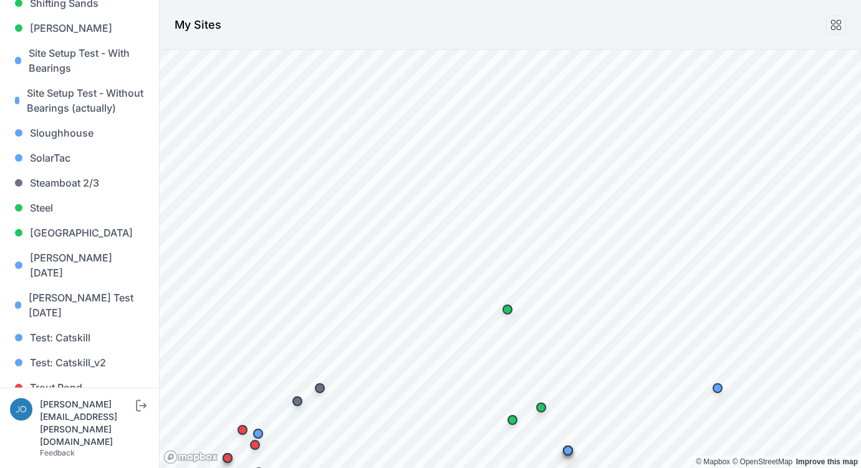
click at [52, 425] on link "Whitetail" at bounding box center [79, 437] width 139 height 25
